Goal: Information Seeking & Learning: Learn about a topic

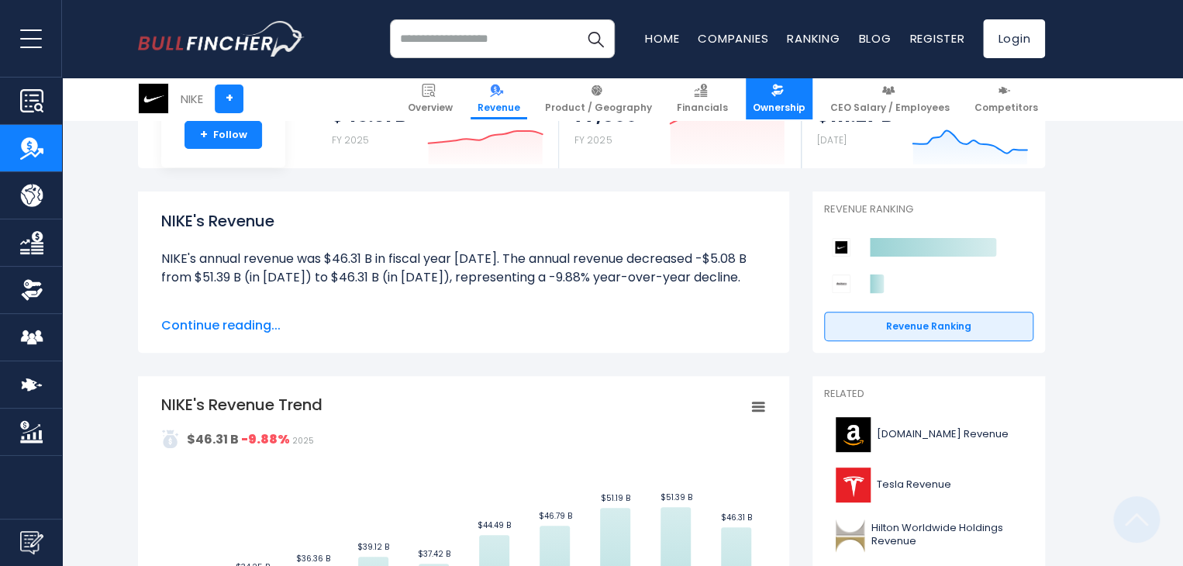
scroll to position [313, 0]
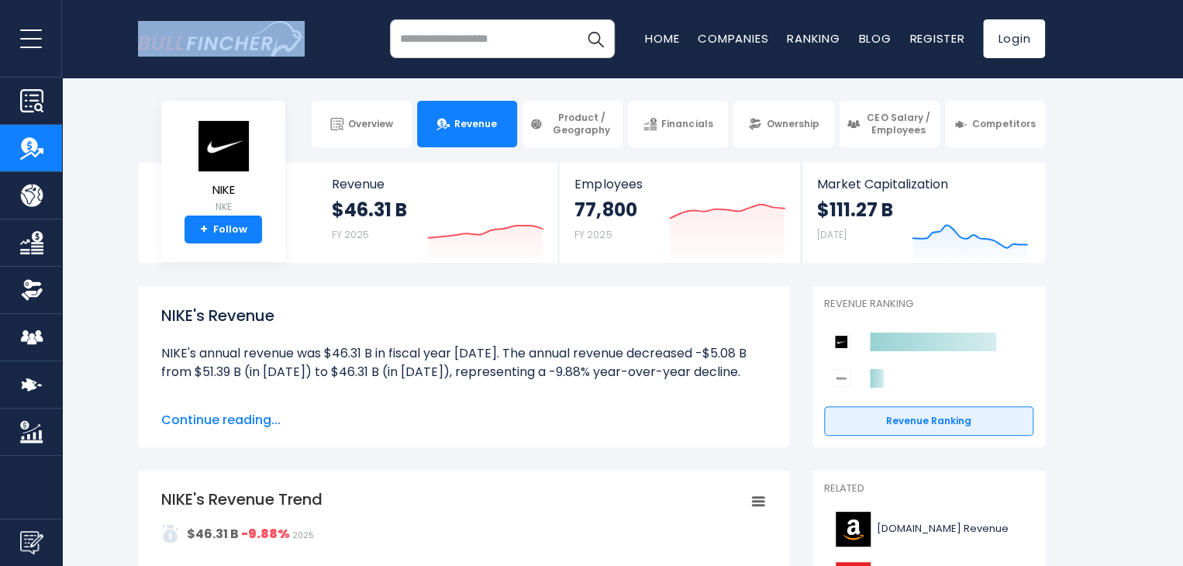
drag, startPoint x: 306, startPoint y: 47, endPoint x: 174, endPoint y: 50, distance: 131.8
click at [174, 50] on div "Recent searches Trending searches Apple Overview Meta Platforms Financials" at bounding box center [591, 39] width 907 height 78
click at [365, 91] on body "Overview Revenue Product / Geography" at bounding box center [591, 283] width 1183 height 566
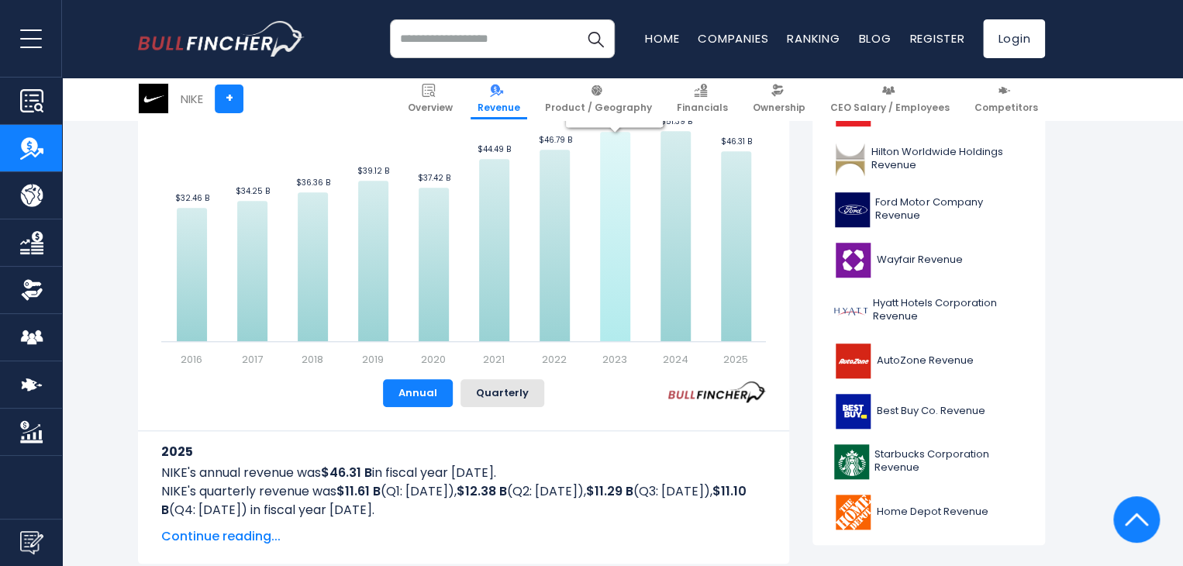
scroll to position [476, 0]
